Goal: Task Accomplishment & Management: Complete application form

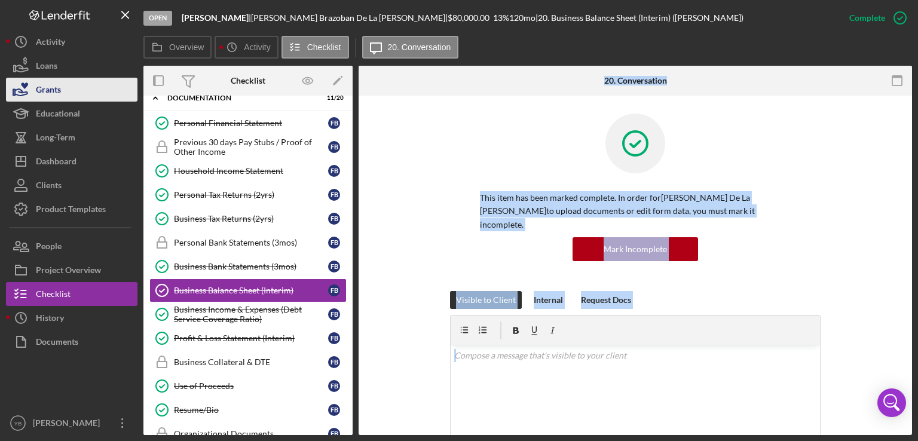
scroll to position [263, 0]
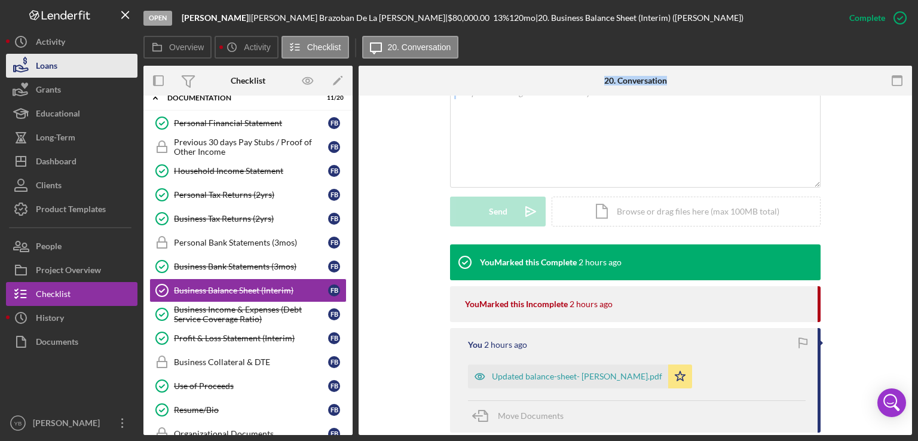
click at [78, 69] on button "Loans" at bounding box center [72, 66] width 132 height 24
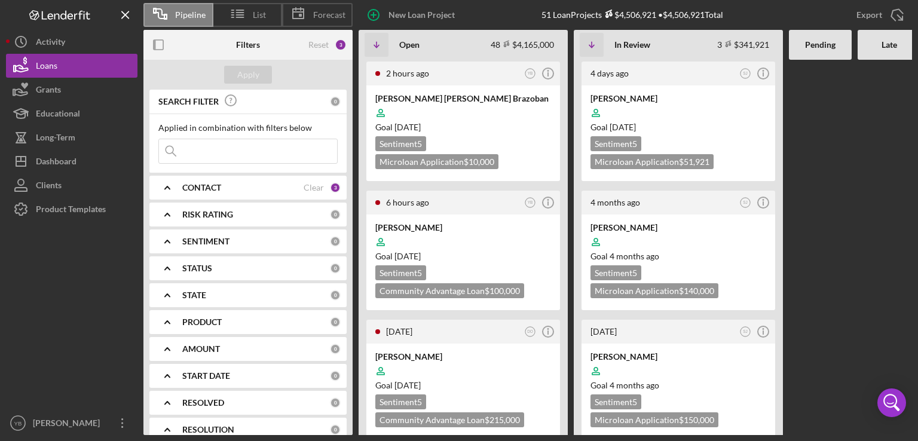
click at [852, 212] on div "2 hours ago YB Icon/Info [PERSON_NAME] [PERSON_NAME] Brazoban Goal [DATE] Senti…" at bounding box center [677, 247] width 637 height 375
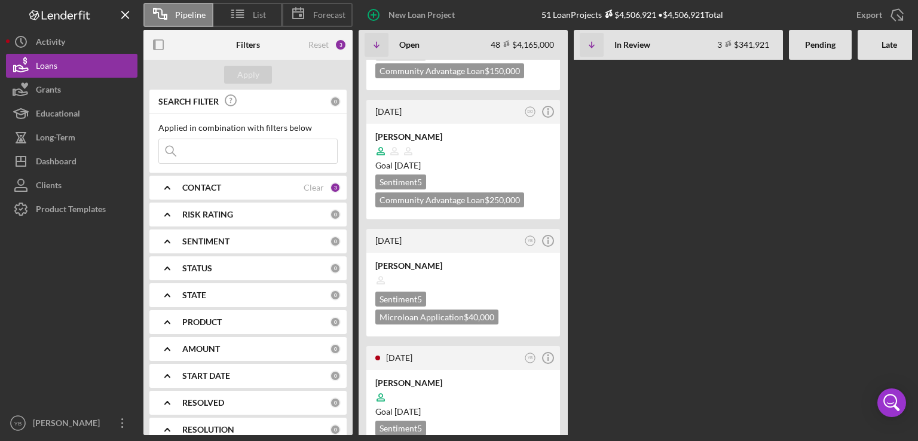
scroll to position [1698, 0]
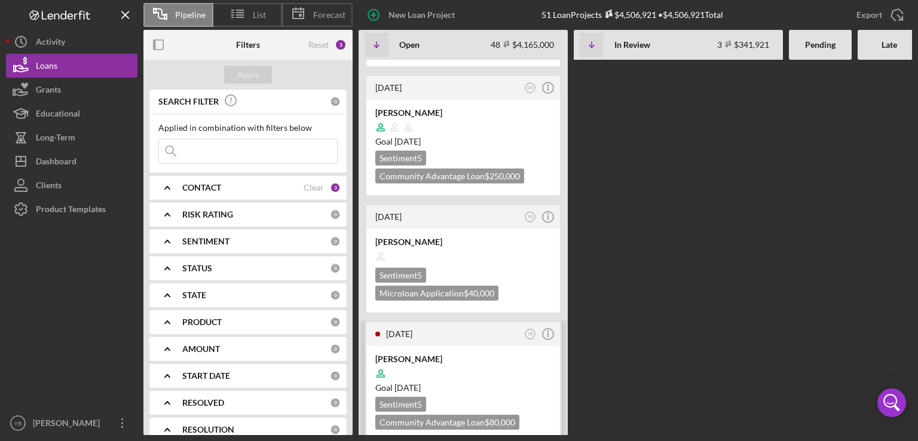
click at [496, 362] on div at bounding box center [463, 373] width 176 height 23
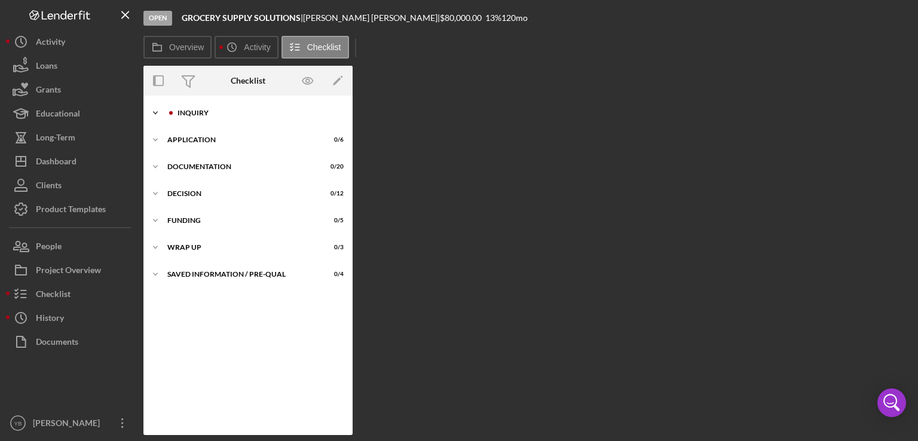
click at [189, 115] on div "Inquiry" at bounding box center [258, 112] width 160 height 7
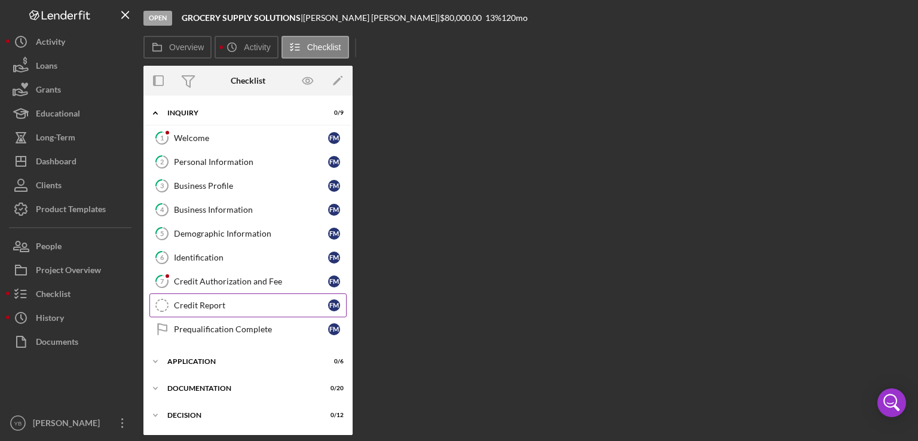
click at [201, 302] on div "Credit Report" at bounding box center [251, 306] width 154 height 10
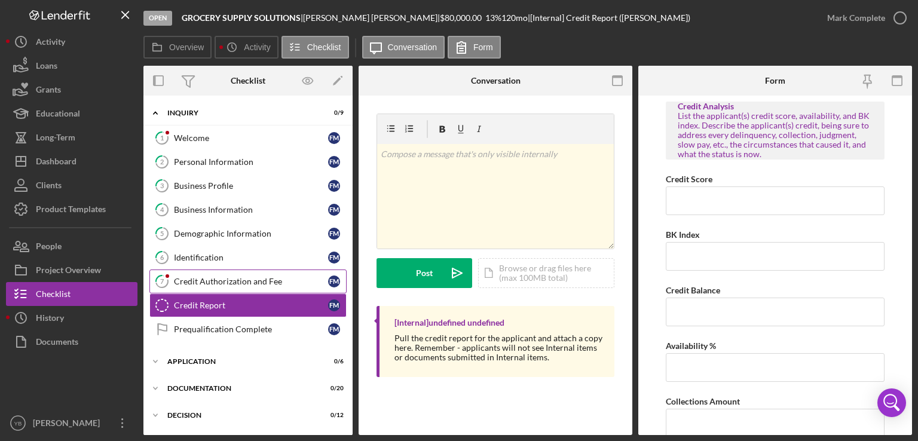
click at [226, 278] on div "Credit Authorization and Fee" at bounding box center [251, 282] width 154 height 10
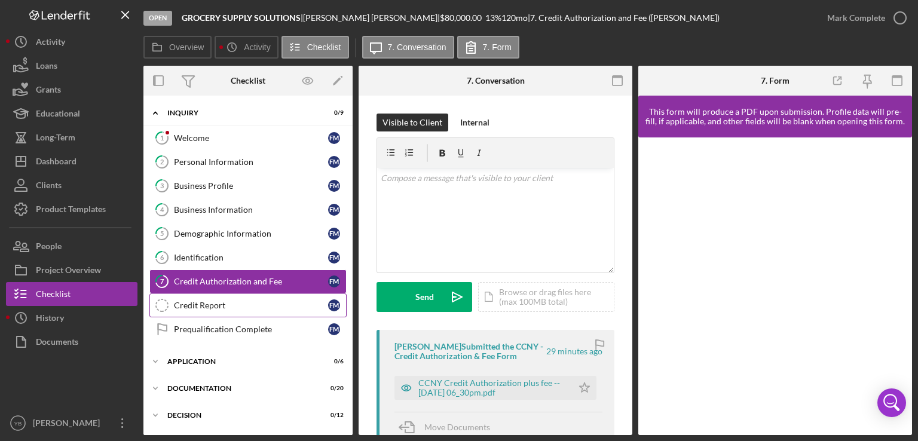
click at [208, 313] on link "Credit Report Credit Report F M" at bounding box center [247, 306] width 197 height 24
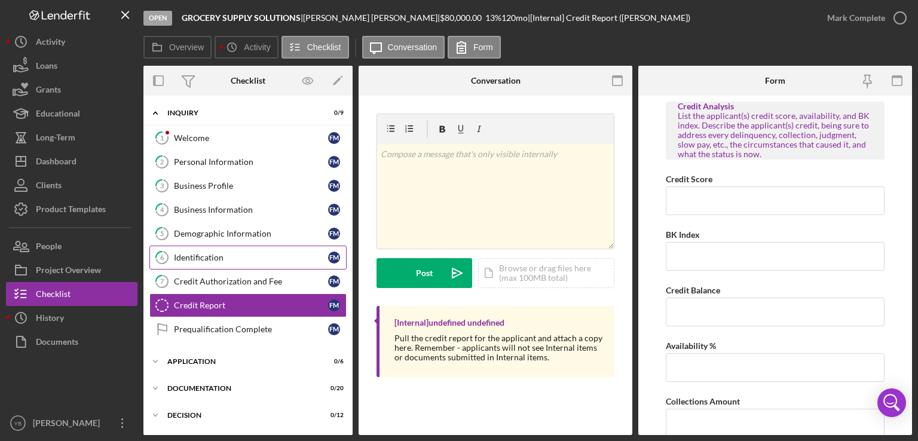
click at [212, 255] on div "Identification" at bounding box center [251, 258] width 154 height 10
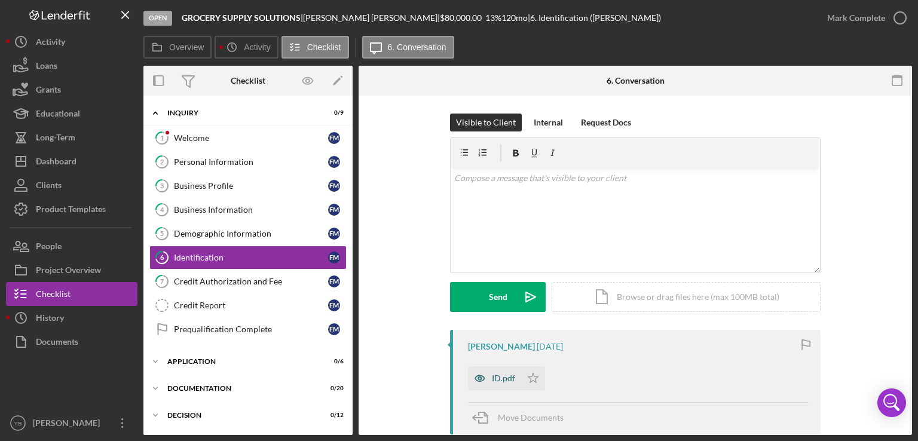
click at [505, 378] on div "ID.pdf" at bounding box center [503, 379] width 23 height 10
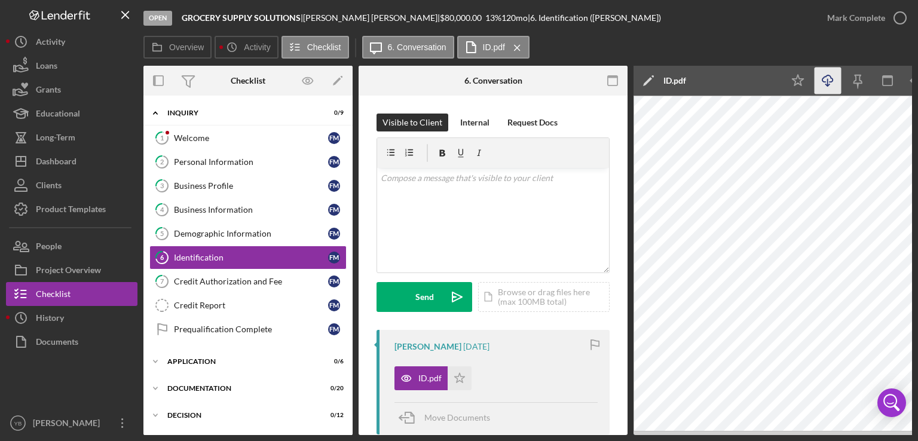
click at [826, 84] on polyline "button" at bounding box center [828, 85] width 4 height 2
drag, startPoint x: 629, startPoint y: 270, endPoint x: 630, endPoint y: 242, distance: 27.5
click at [630, 242] on div "Overview Internal Workflow Stage Open Icon/Dropdown Arrow Archive (can unarchiv…" at bounding box center [527, 250] width 769 height 369
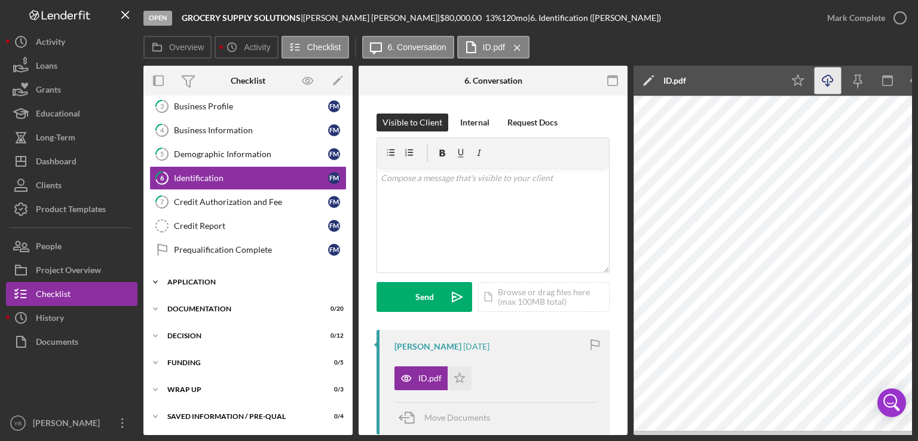
click at [196, 280] on div "Application" at bounding box center [252, 282] width 170 height 7
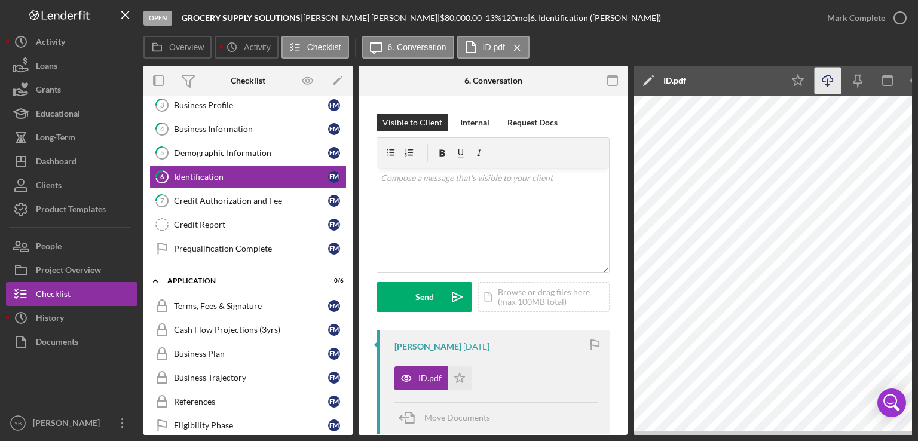
scroll to position [0, 0]
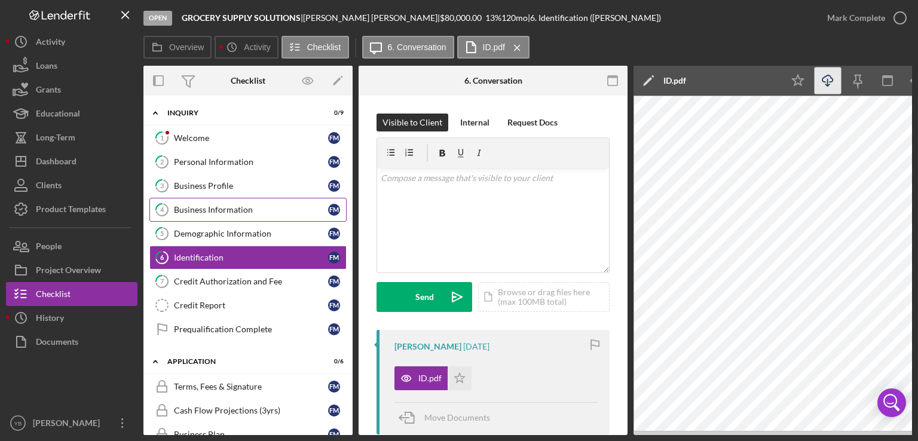
click at [234, 211] on div "Business Information" at bounding box center [251, 210] width 154 height 10
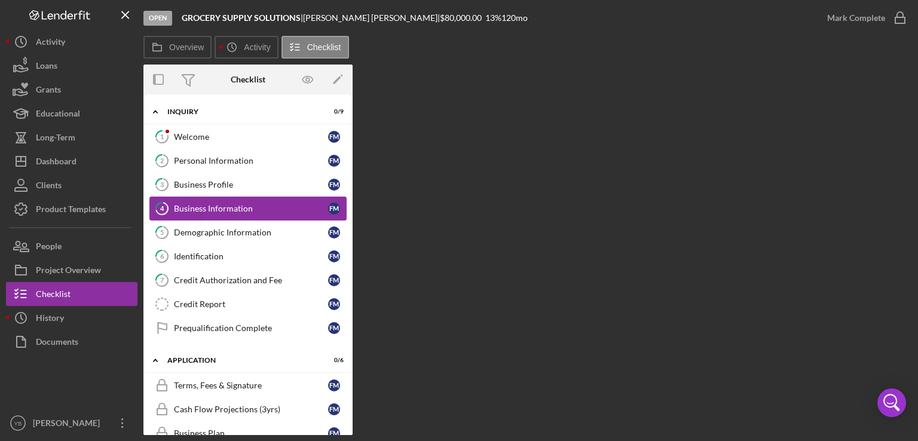
click at [204, 209] on div "Business Information" at bounding box center [251, 209] width 154 height 10
click at [215, 236] on div "Demographic Information" at bounding box center [251, 233] width 154 height 10
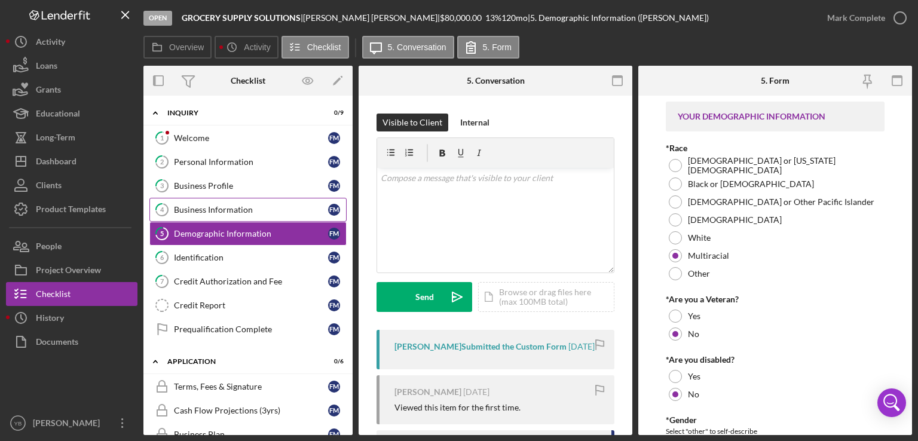
click at [213, 211] on div "Business Information" at bounding box center [251, 210] width 154 height 10
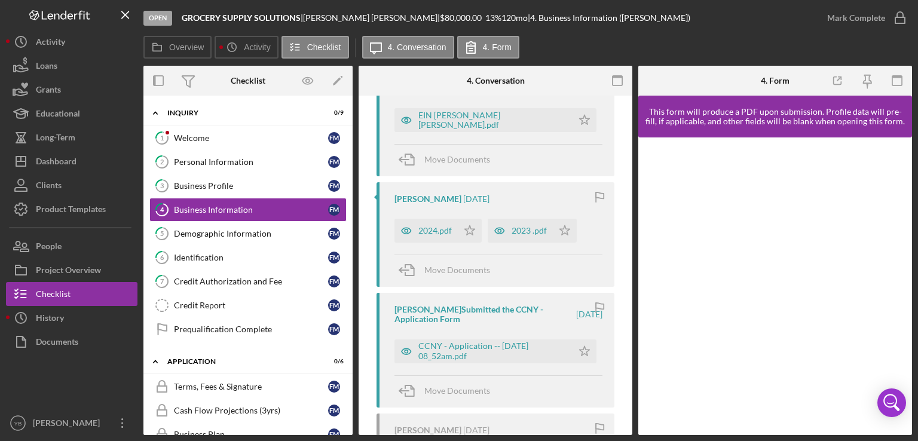
scroll to position [259, 0]
